Goal: Task Accomplishment & Management: Manage account settings

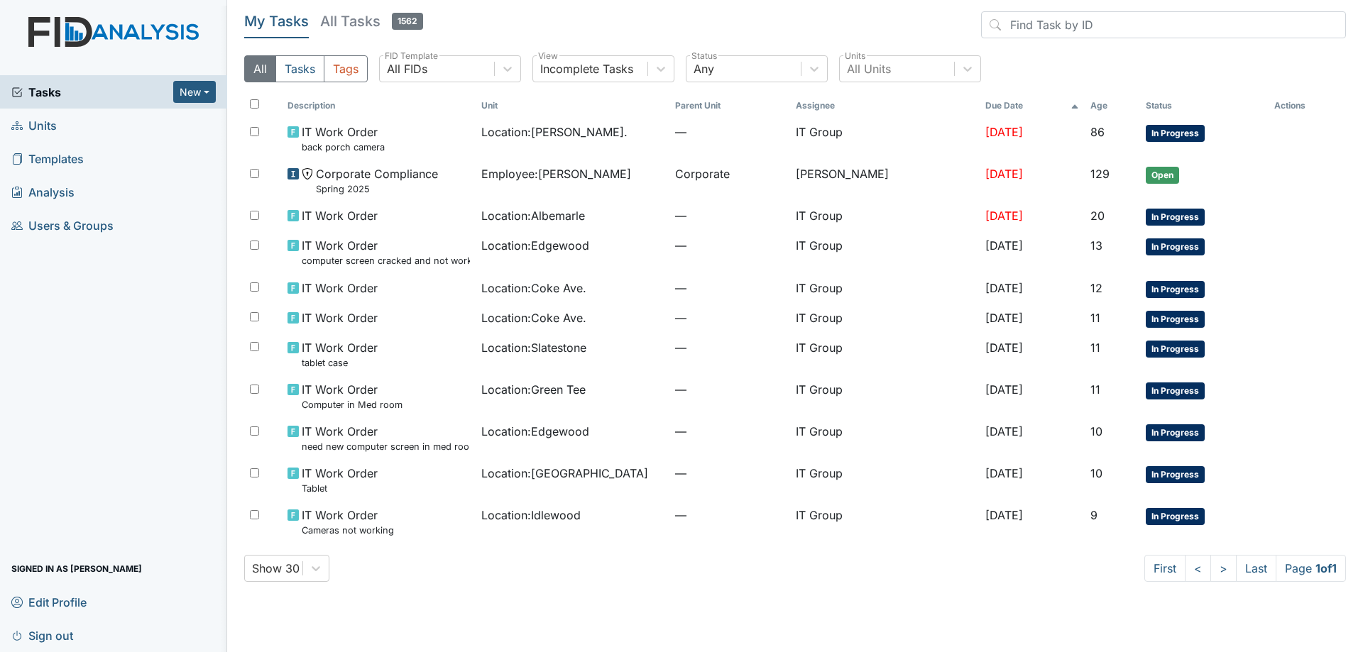
click at [354, 23] on h5 "All Tasks 1562" at bounding box center [371, 21] width 103 height 20
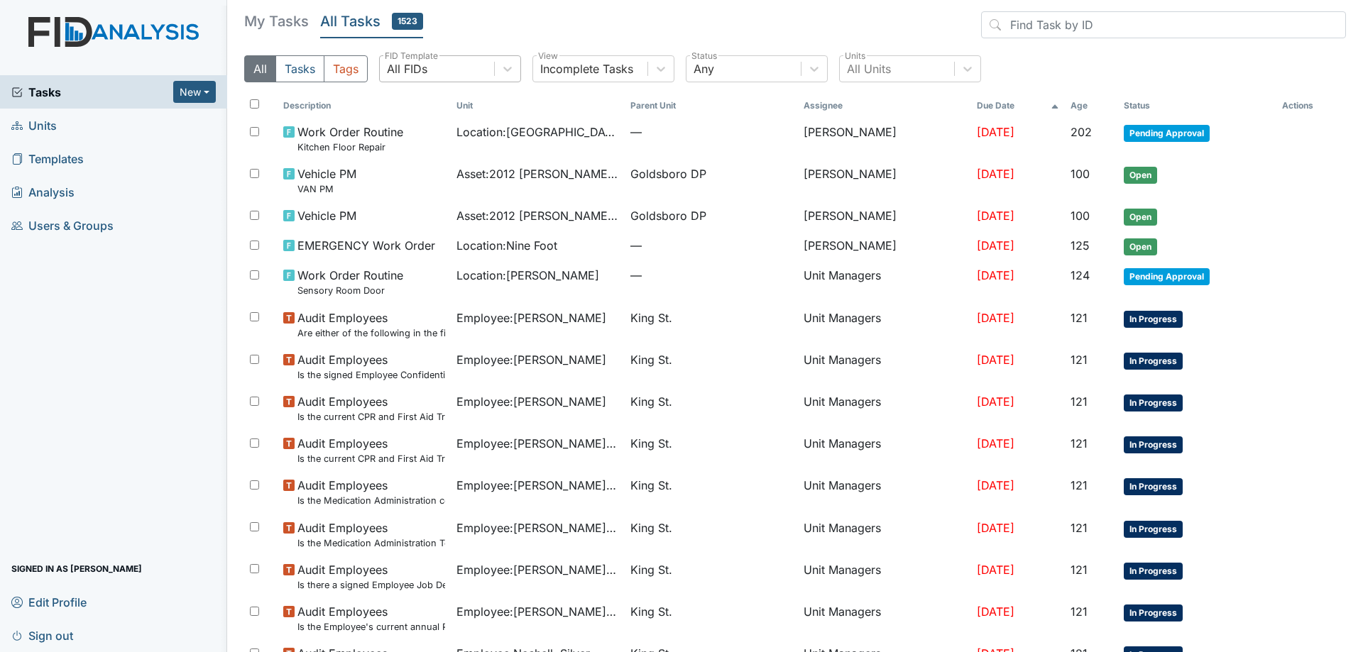
click at [485, 72] on div "All FIDs" at bounding box center [437, 69] width 114 height 26
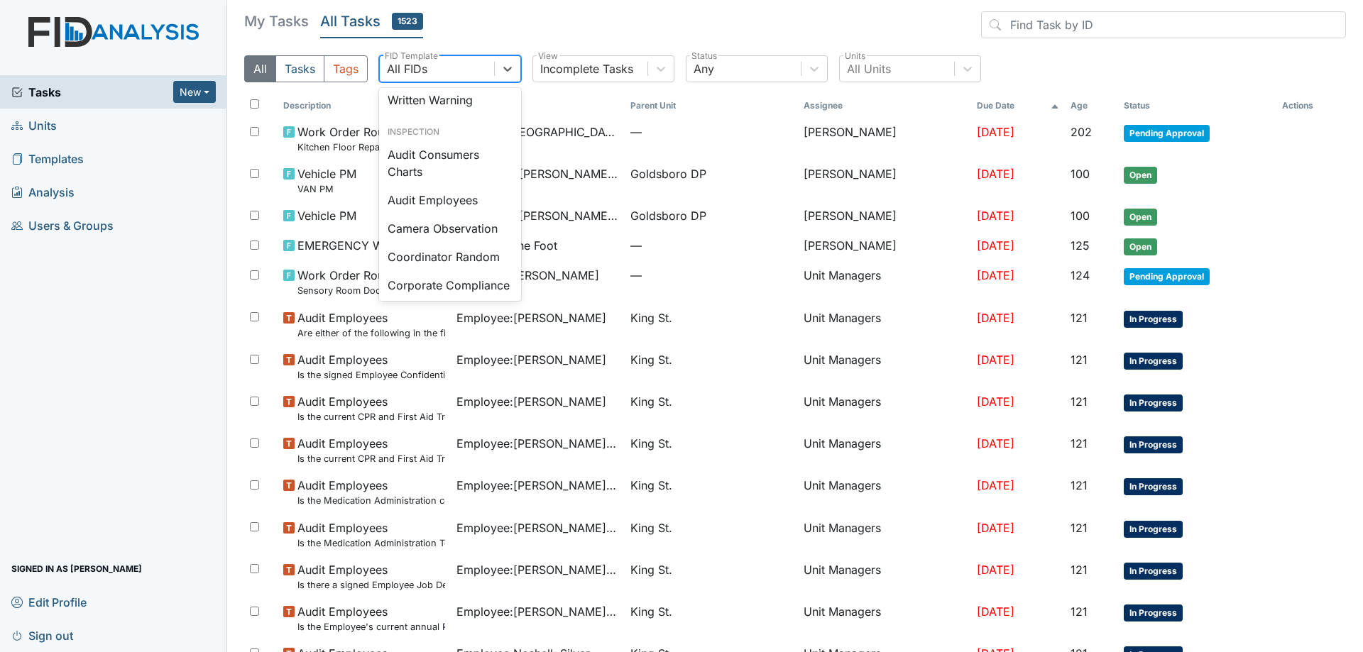
scroll to position [710, 0]
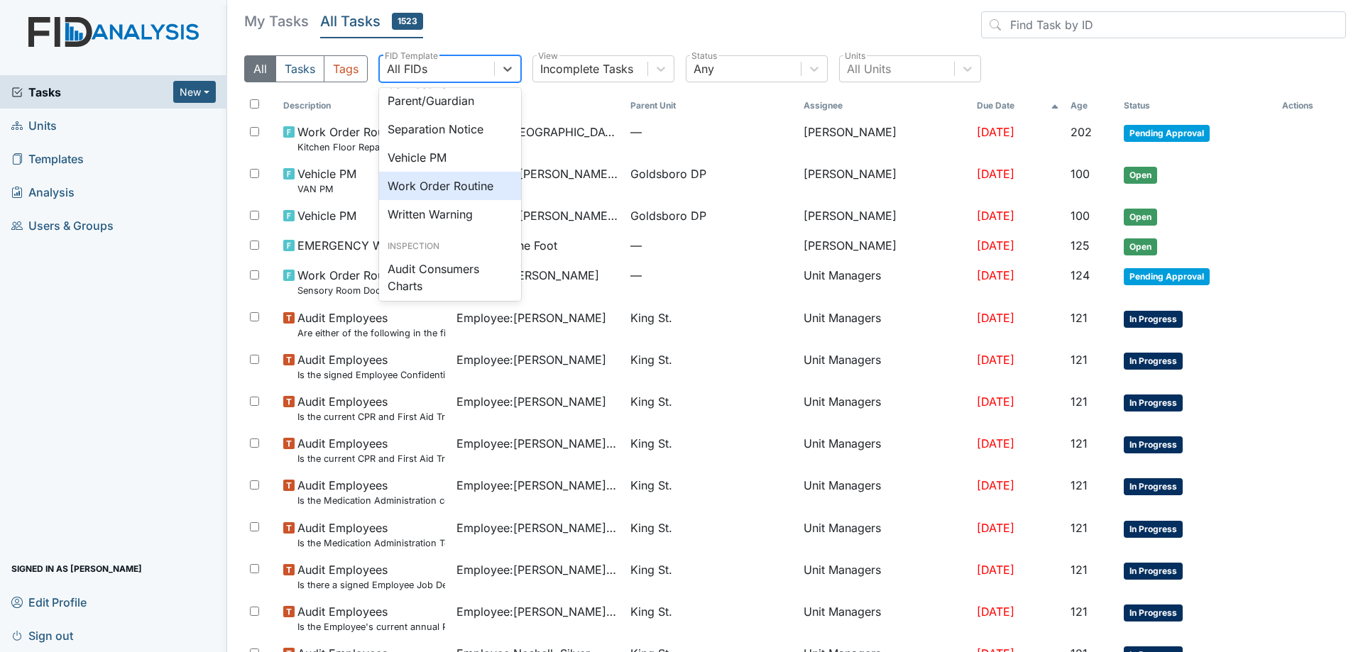
click at [475, 200] on div "Work Order Routine" at bounding box center [450, 186] width 142 height 28
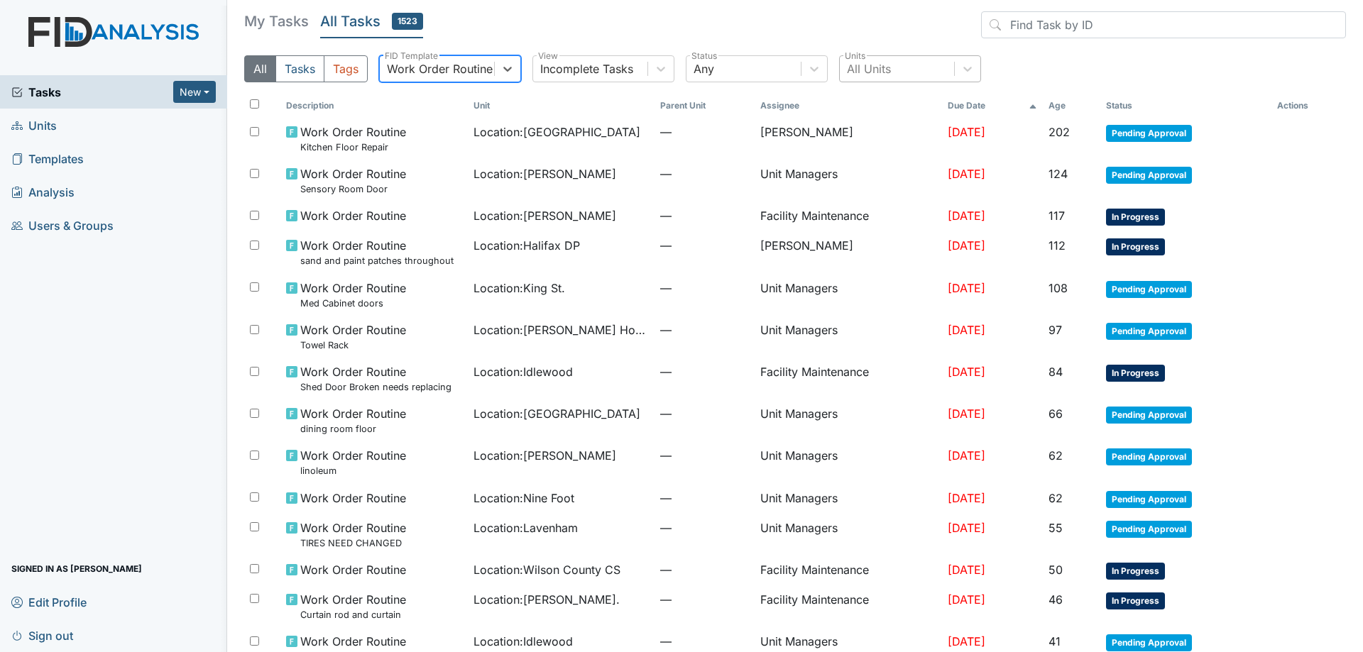
click at [911, 65] on div "All Units" at bounding box center [897, 69] width 114 height 26
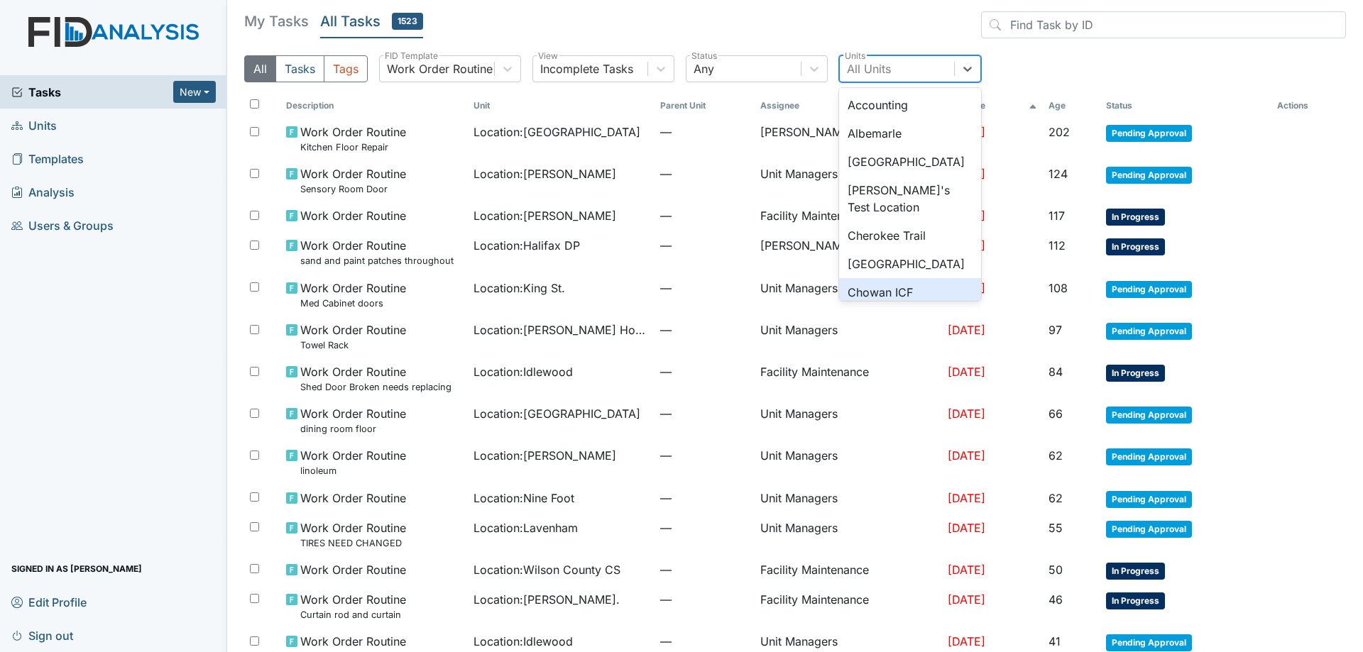
click at [897, 284] on div "Chowan ICF" at bounding box center [910, 292] width 142 height 28
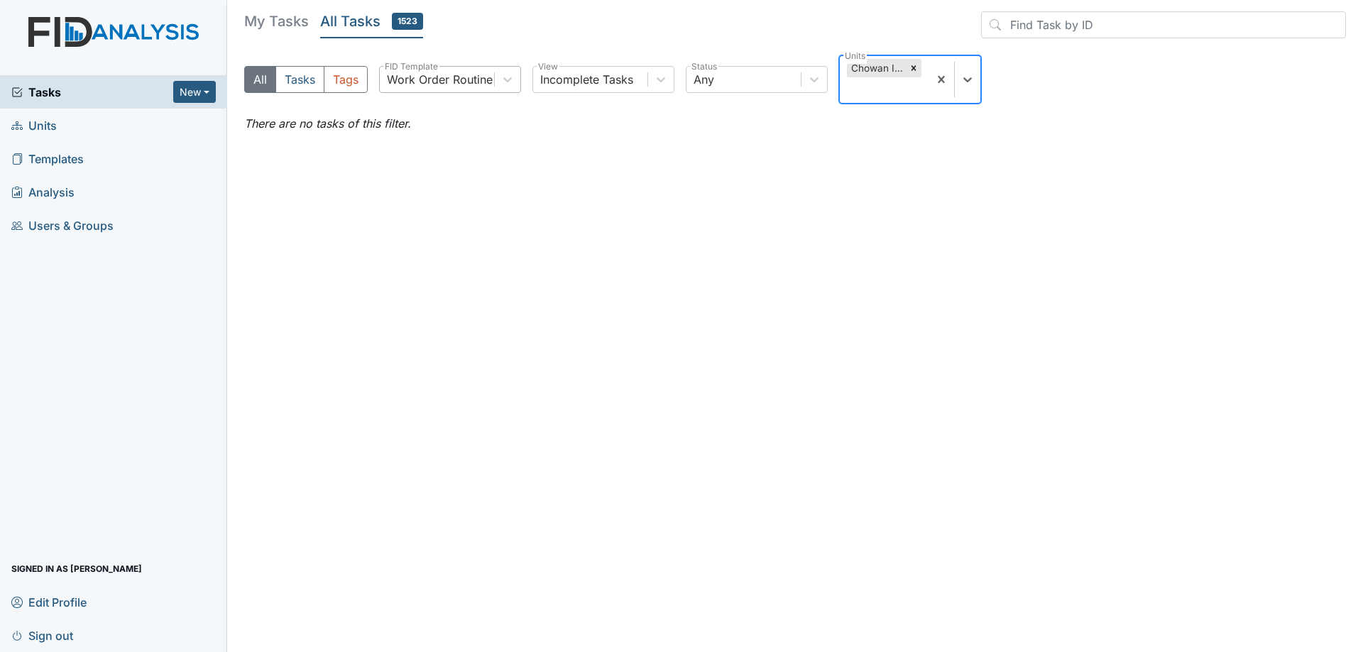
click at [482, 78] on div "Work Order Routine" at bounding box center [440, 79] width 106 height 17
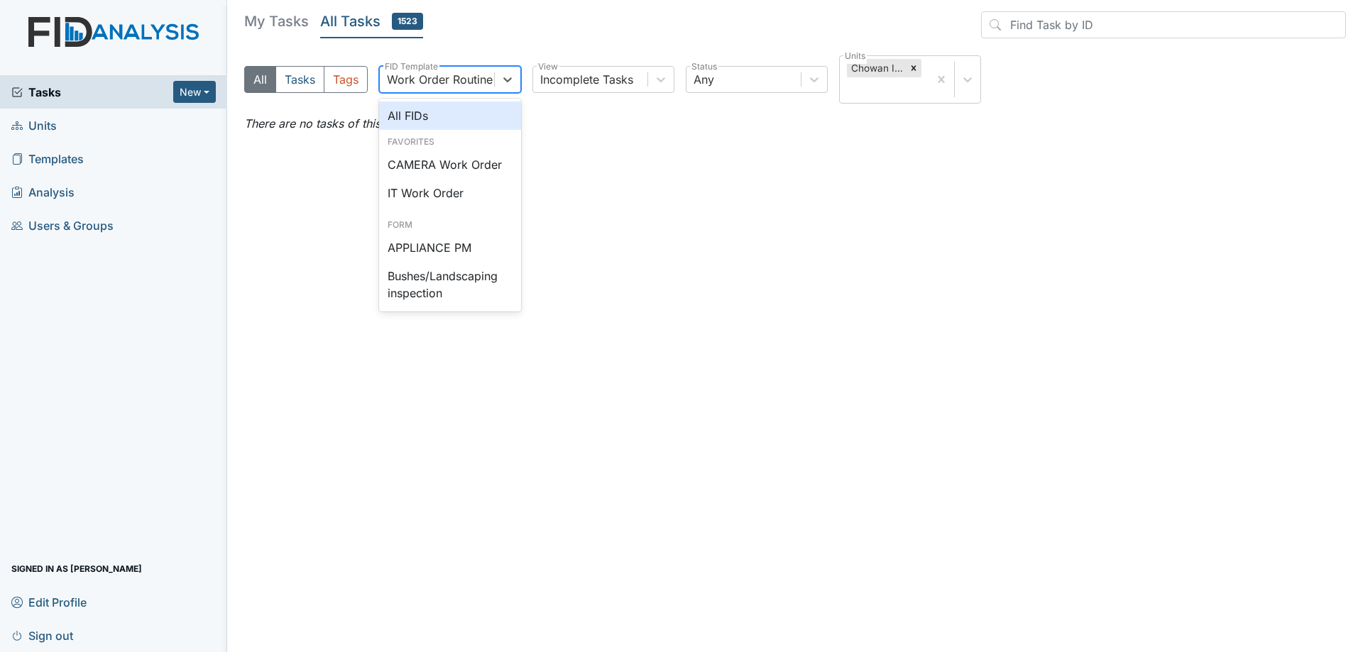
click at [458, 116] on div "All FIDs" at bounding box center [450, 116] width 142 height 28
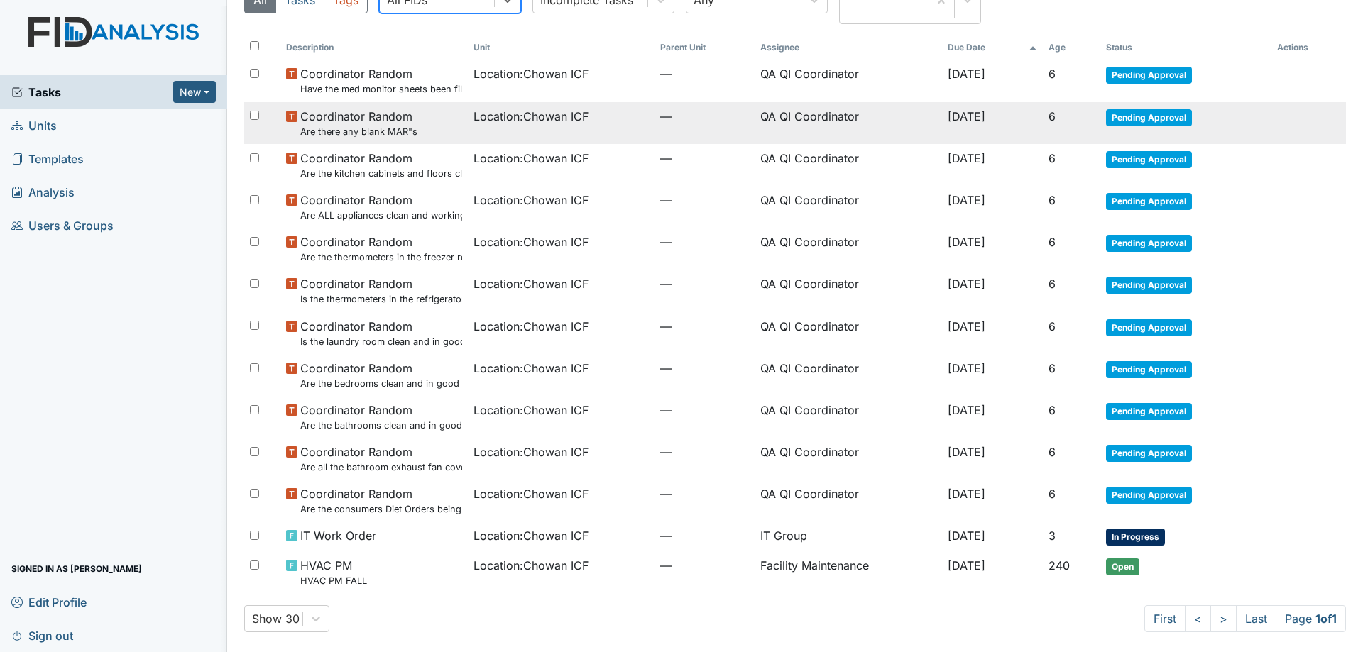
scroll to position [82, 0]
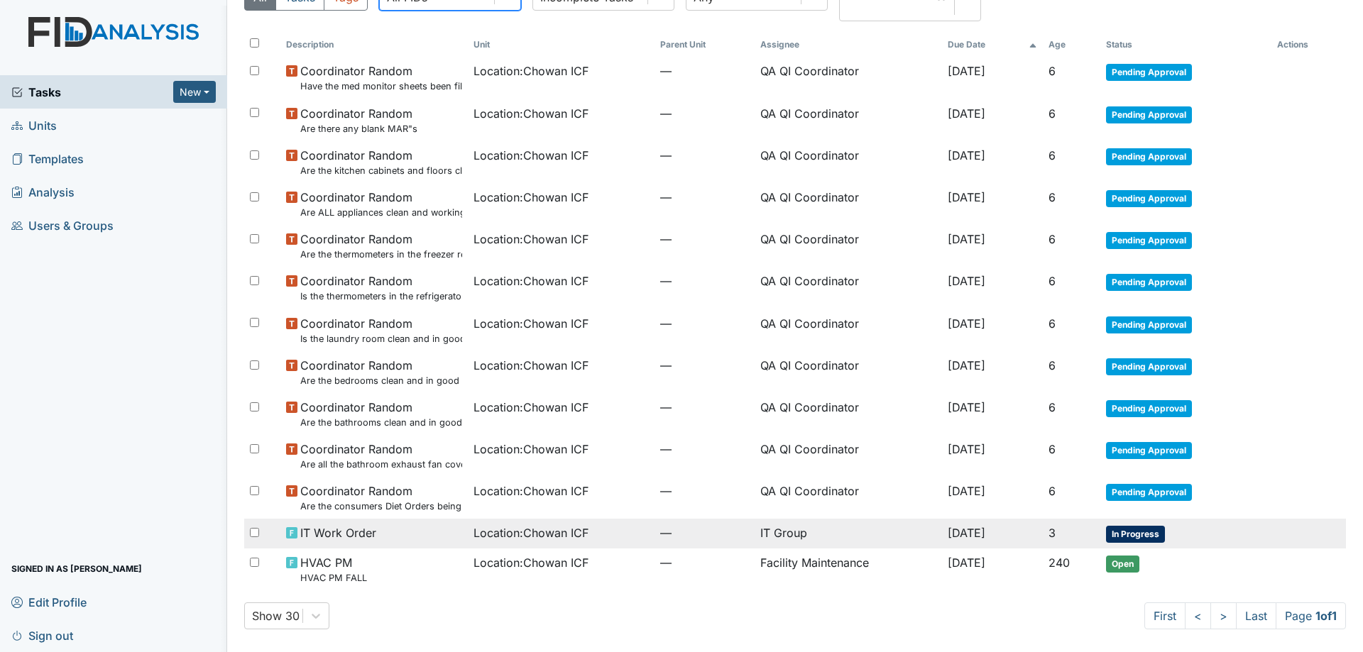
click at [686, 533] on span "—" at bounding box center [704, 533] width 89 height 17
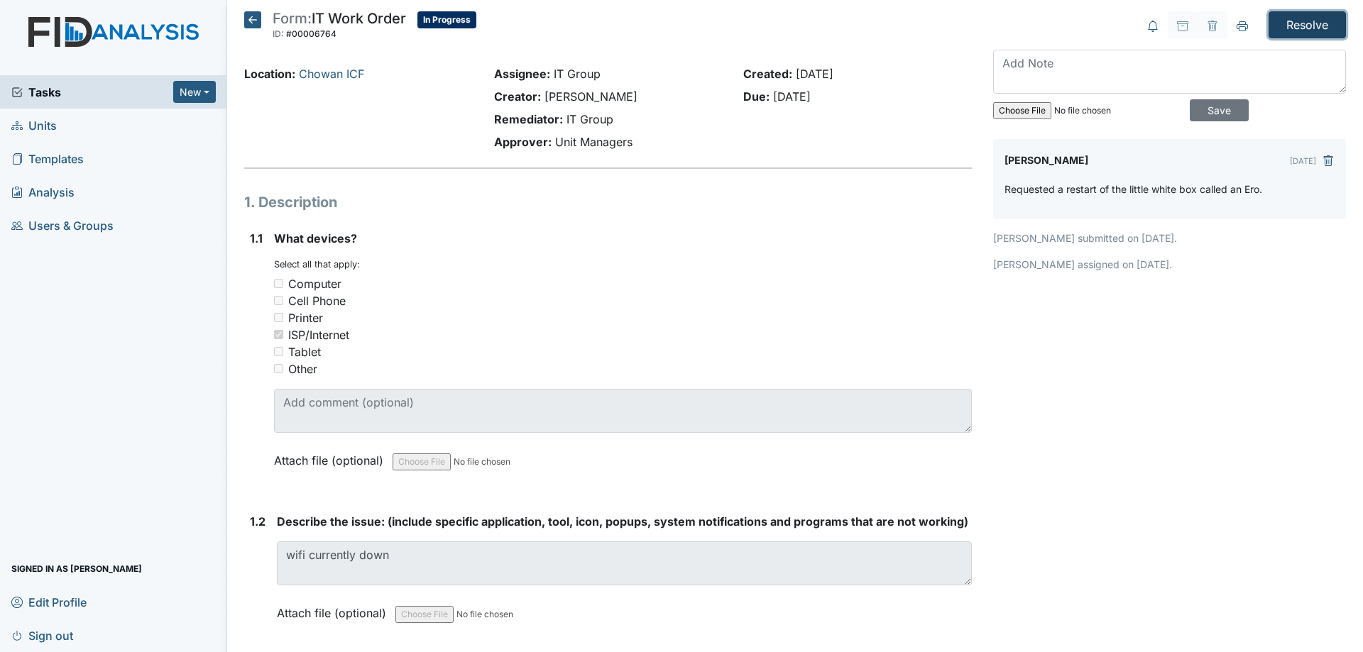
click at [1279, 22] on input "Resolve" at bounding box center [1306, 24] width 77 height 27
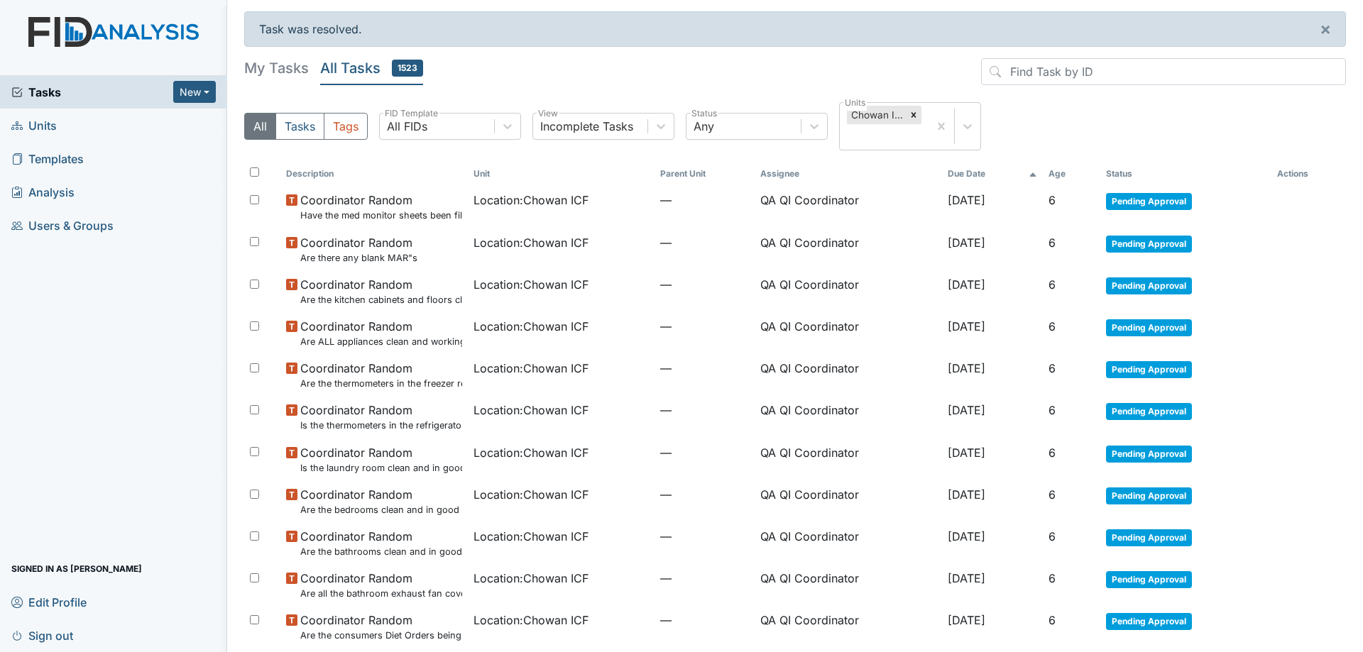
click at [276, 75] on h5 "My Tasks" at bounding box center [276, 68] width 65 height 20
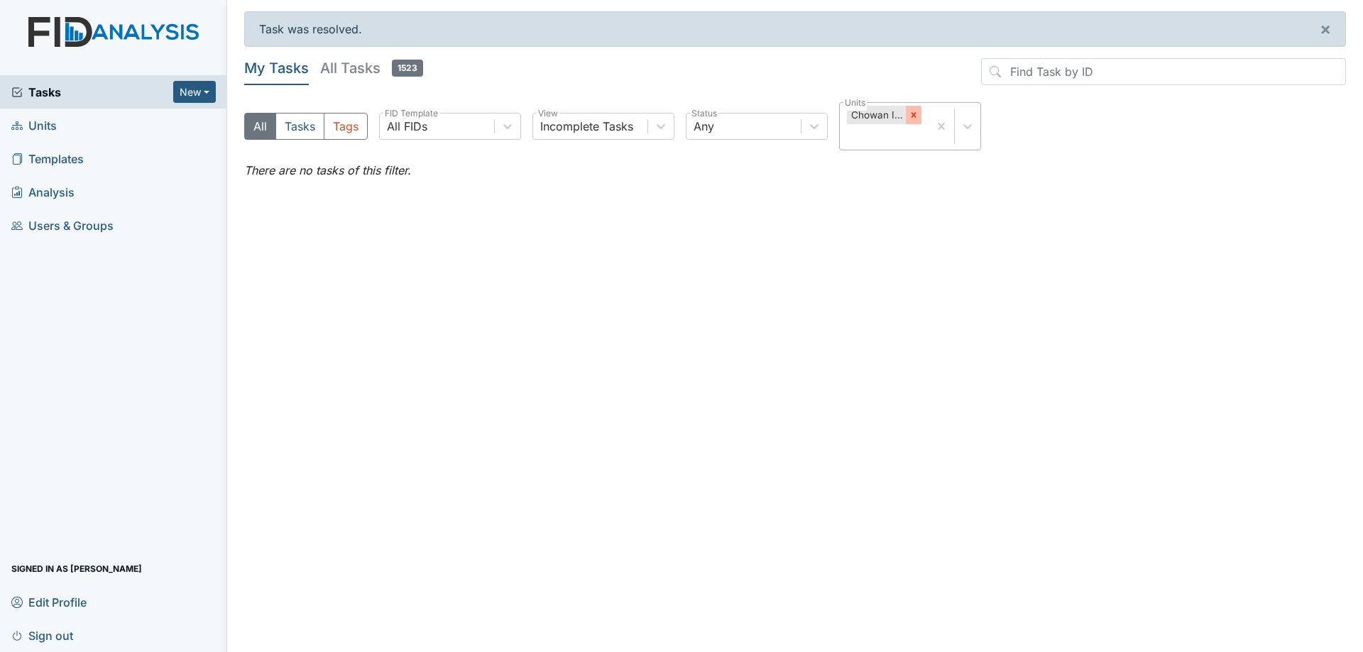
click at [916, 114] on icon at bounding box center [913, 115] width 5 height 5
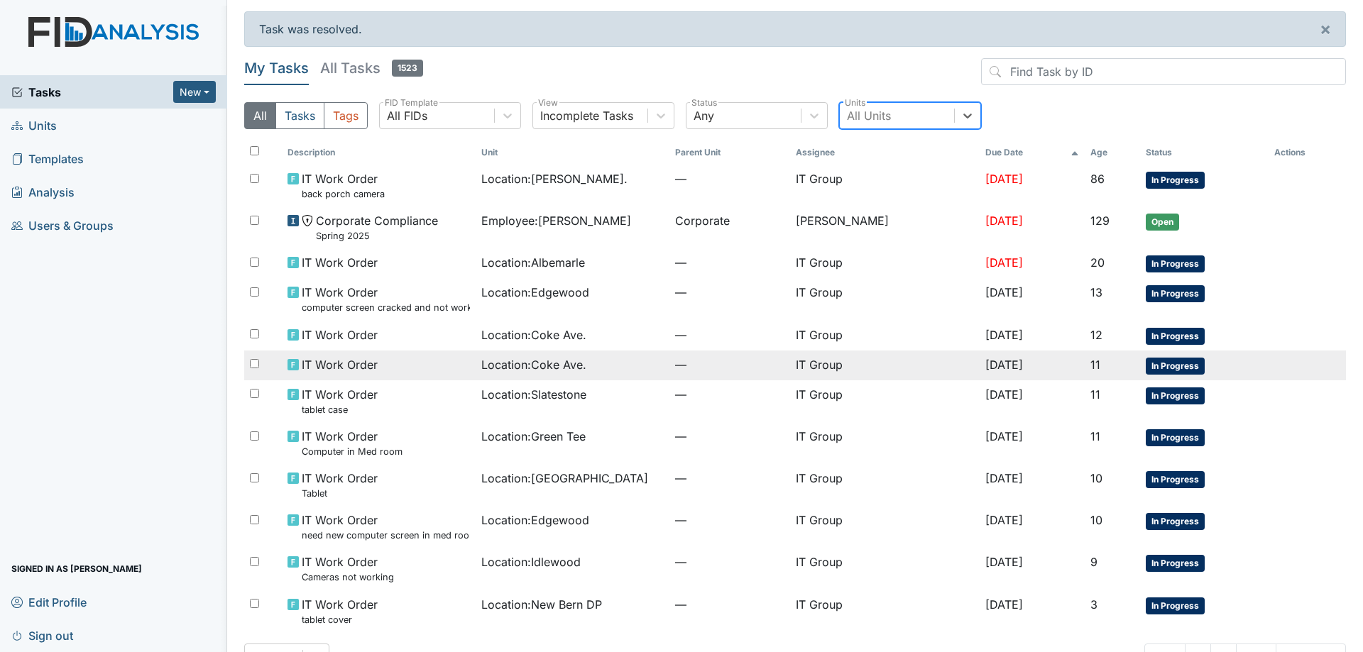
scroll to position [41, 0]
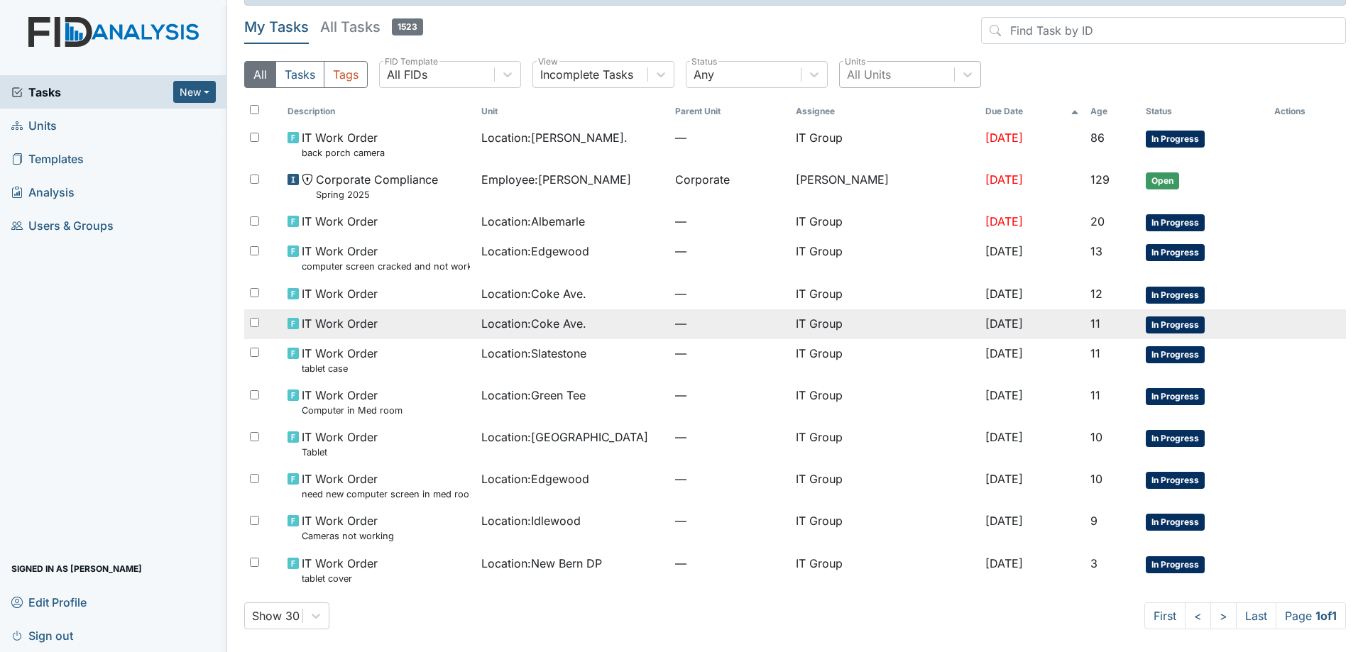
click at [579, 324] on span "Location : [GEOGRAPHIC_DATA]." at bounding box center [533, 323] width 105 height 17
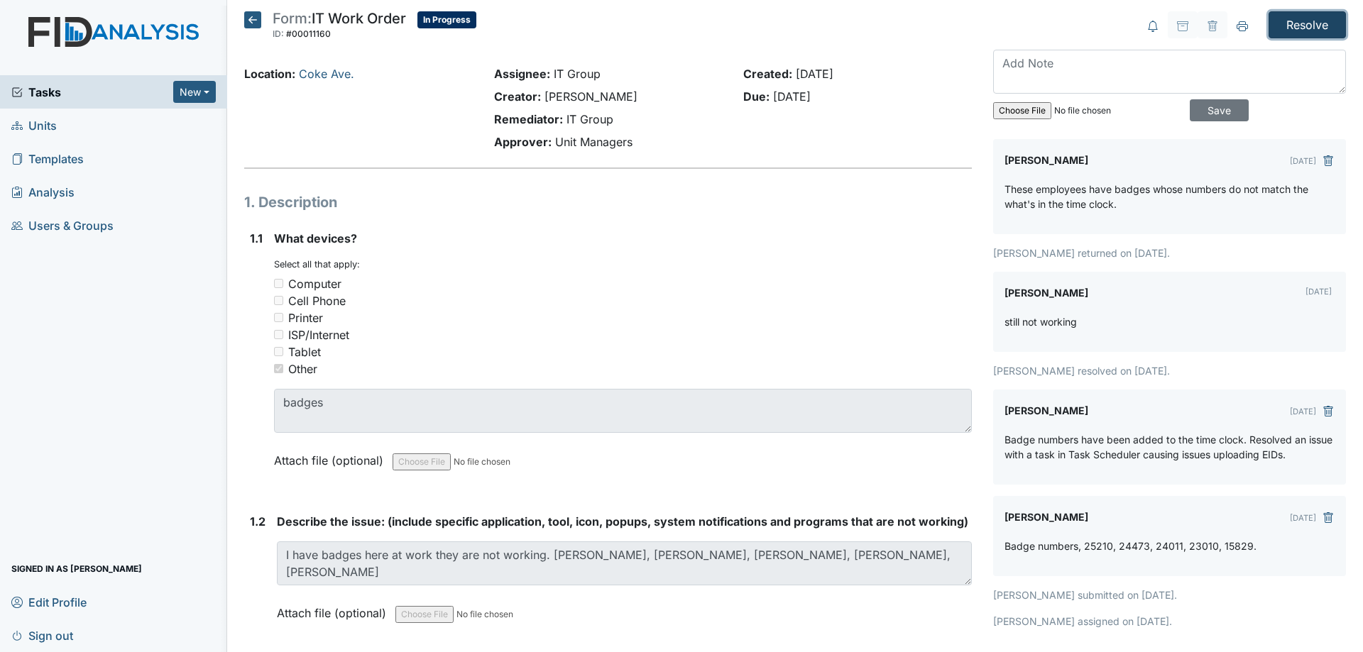
click at [1309, 23] on input "Resolve" at bounding box center [1306, 24] width 77 height 27
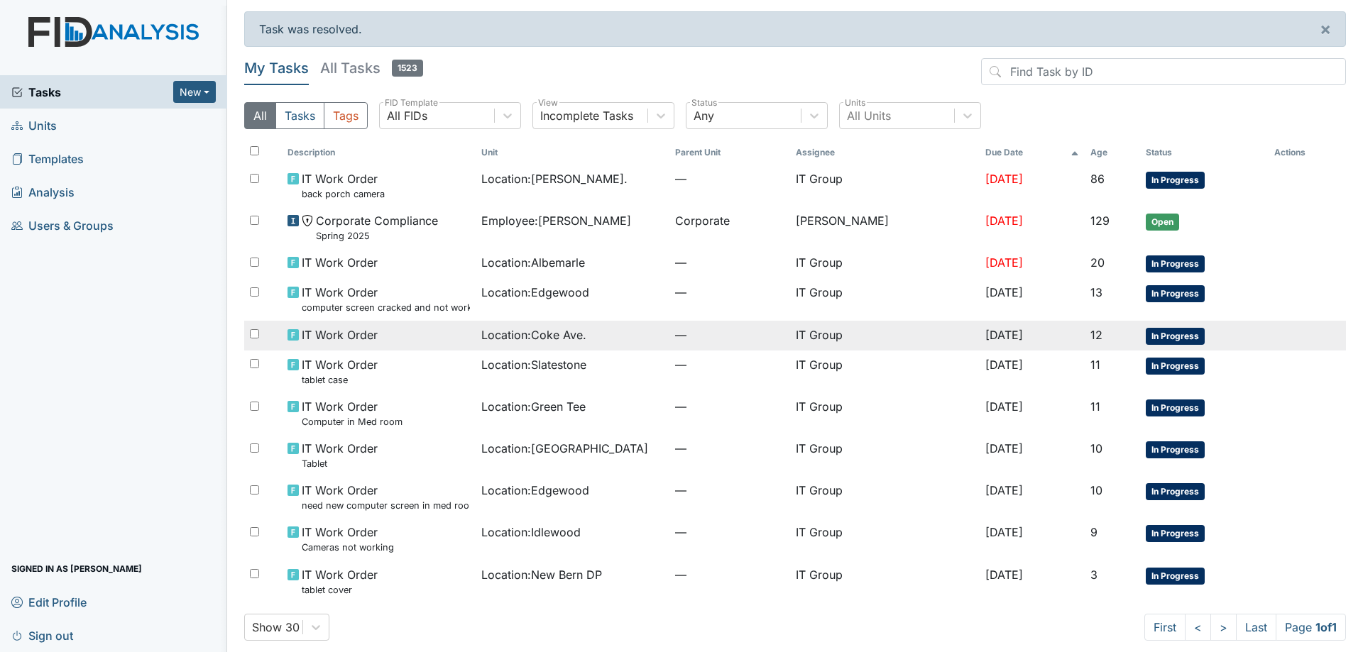
drag, startPoint x: 598, startPoint y: 339, endPoint x: 534, endPoint y: 334, distance: 64.1
click at [534, 334] on span "Location : [GEOGRAPHIC_DATA]." at bounding box center [533, 335] width 105 height 17
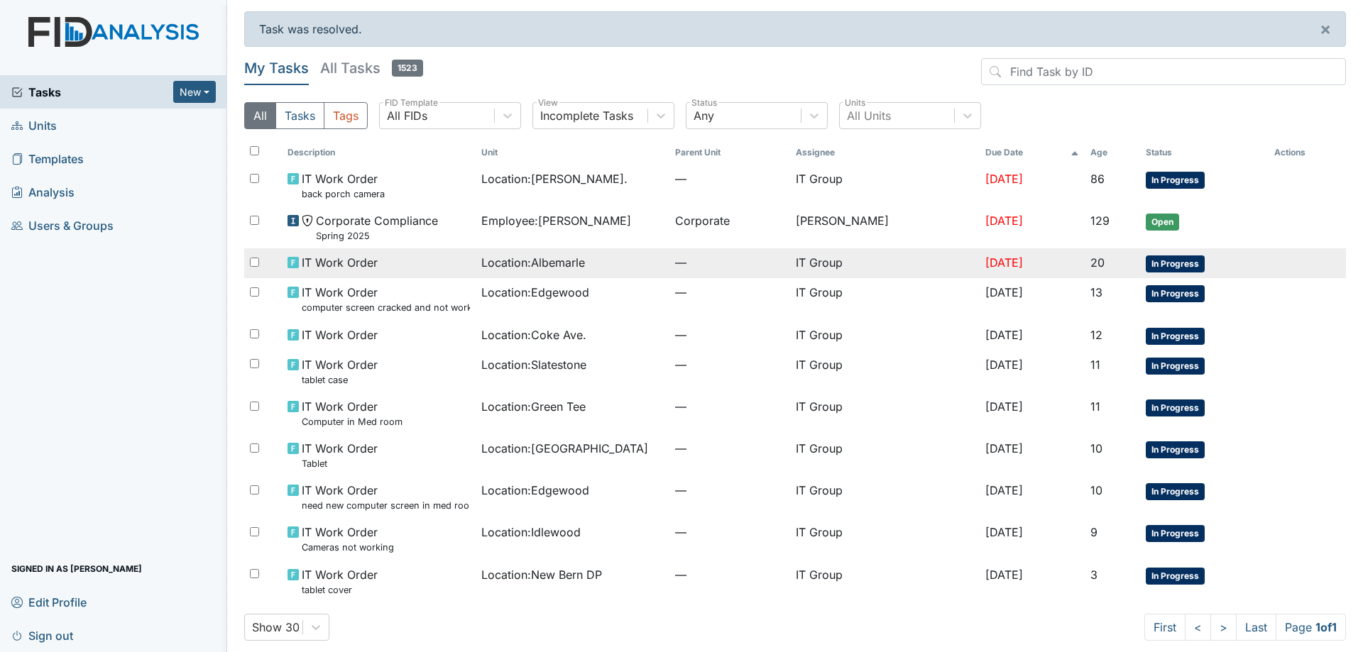
click at [483, 270] on span "Location : Albemarle" at bounding box center [533, 262] width 104 height 17
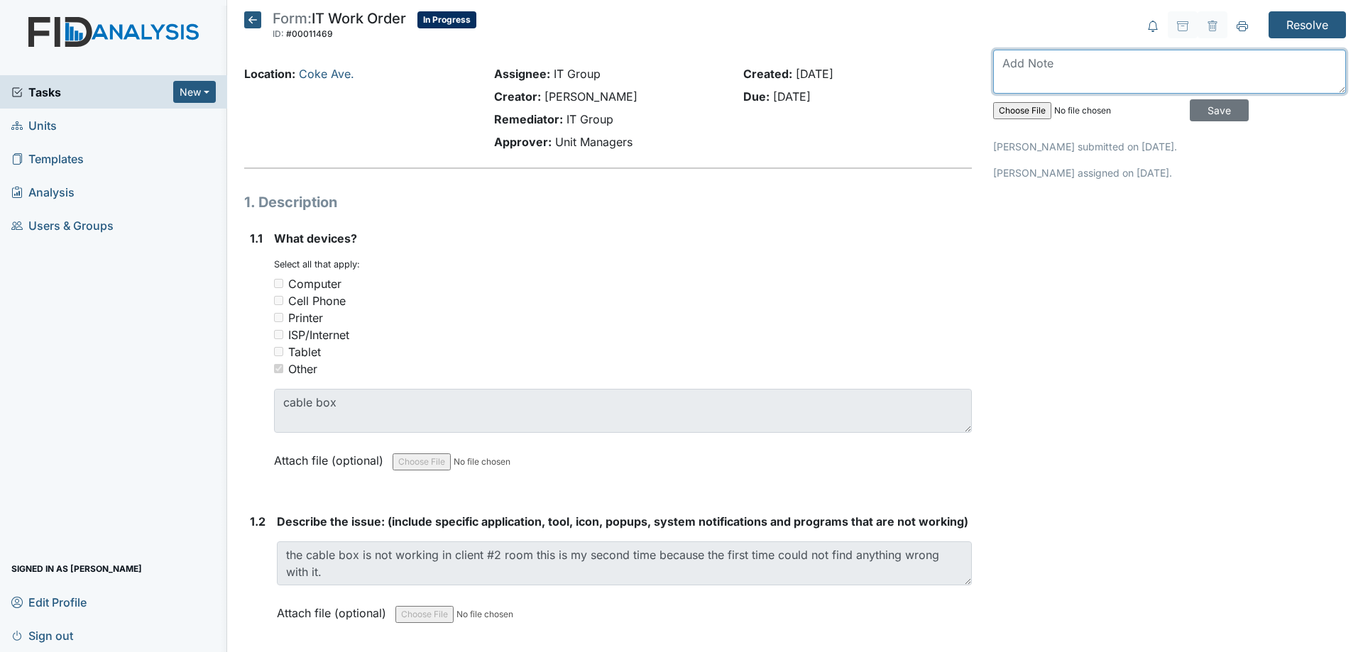
click at [1079, 55] on textarea at bounding box center [1169, 72] width 353 height 44
click at [1202, 72] on textarea "Tech scheduled for [DATE]" at bounding box center [1169, 72] width 353 height 44
type textarea "Tech scheduled for [DATE]."
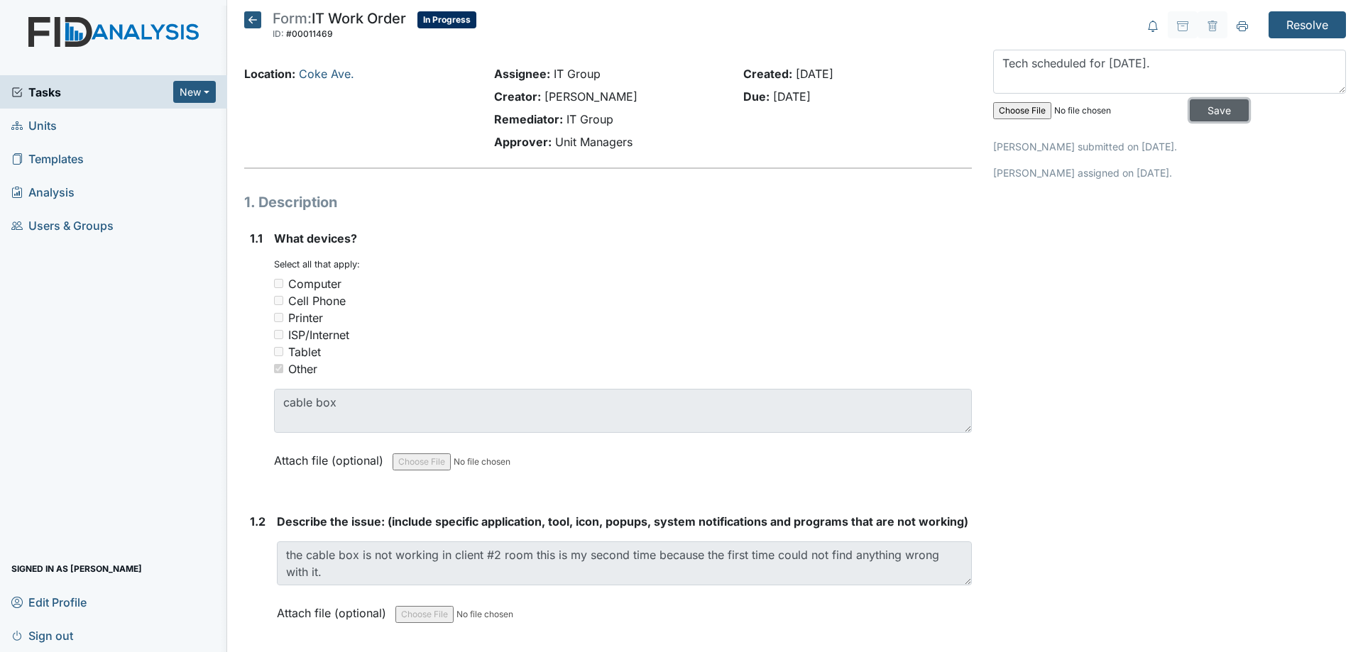
click at [1207, 113] on input "Save" at bounding box center [1219, 110] width 59 height 22
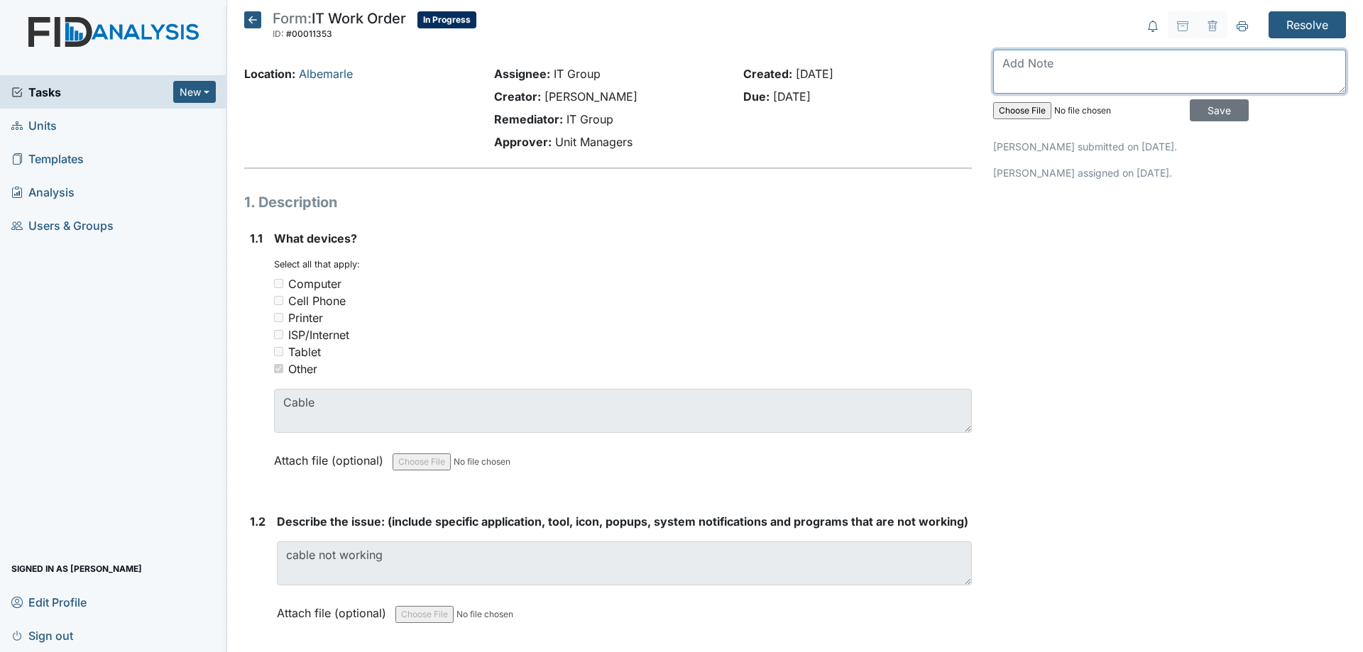
click at [1041, 77] on textarea at bounding box center [1169, 72] width 353 height 44
type textarea "Tech scheduled to come look at it [DATE]"
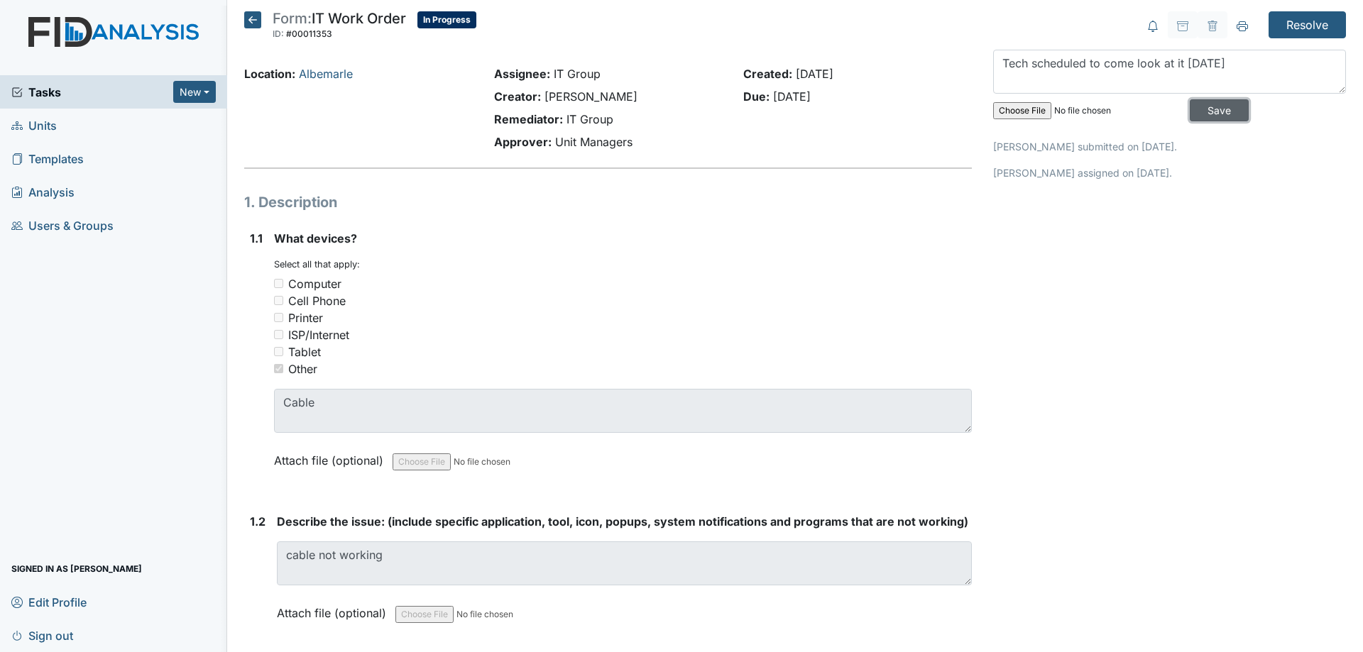
click at [1212, 115] on input "Save" at bounding box center [1219, 110] width 59 height 22
